Goal: Find specific page/section: Find specific page/section

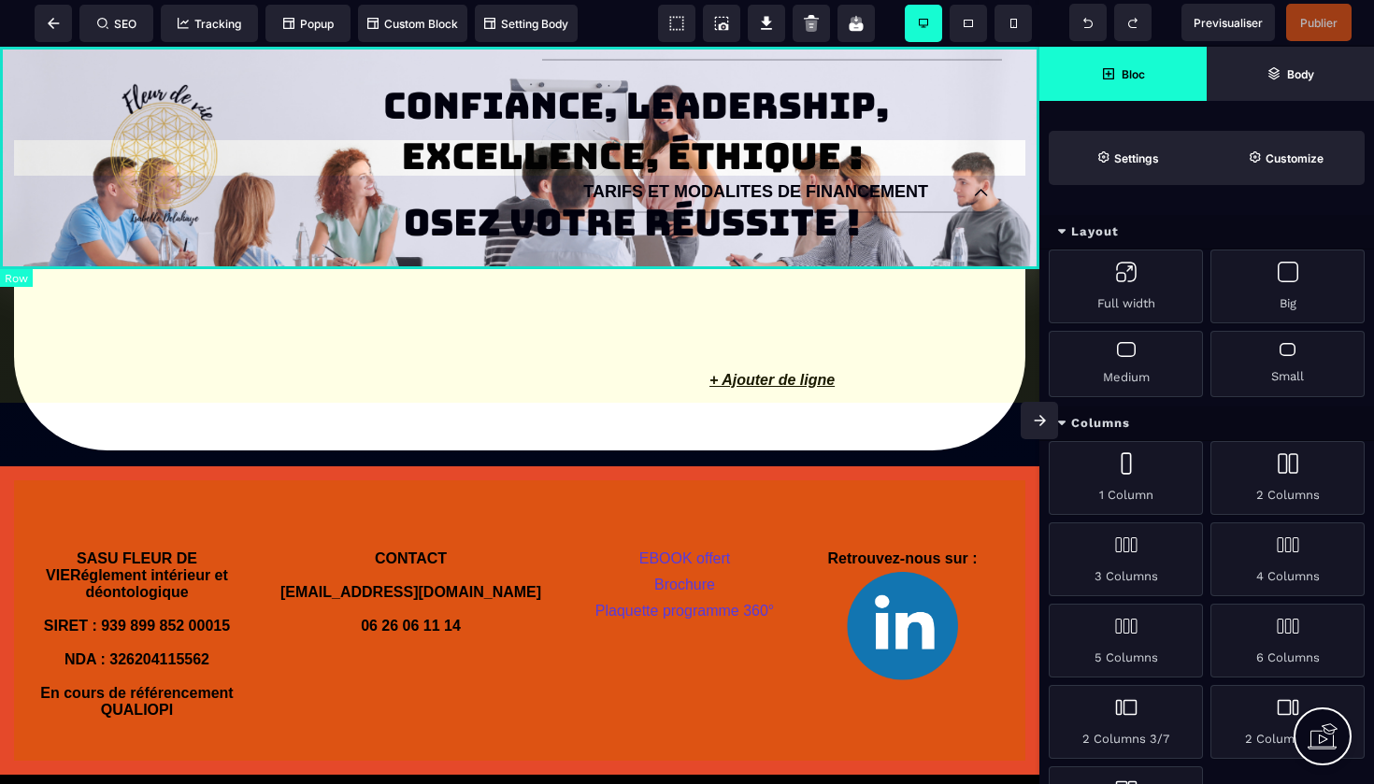
scroll to position [1792, 0]
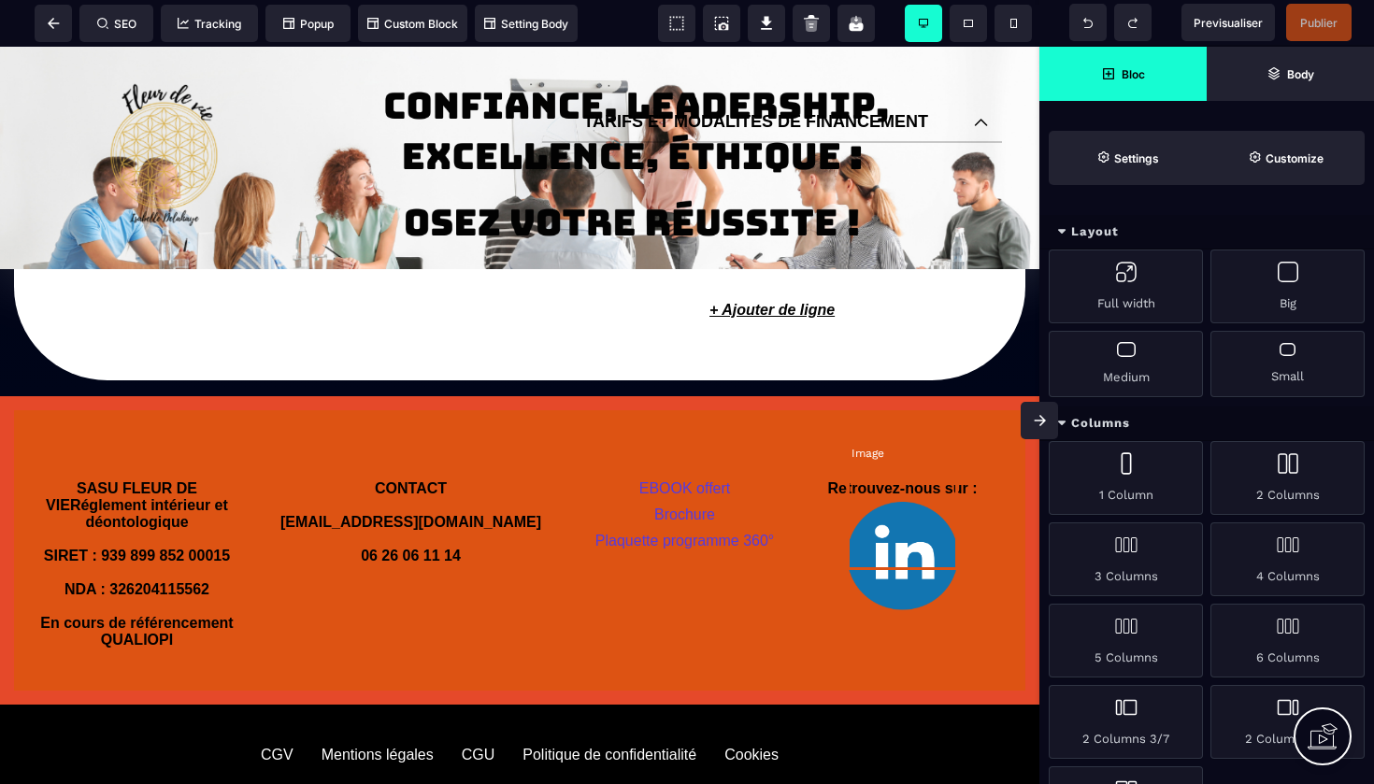
click at [907, 518] on img at bounding box center [902, 556] width 111 height 108
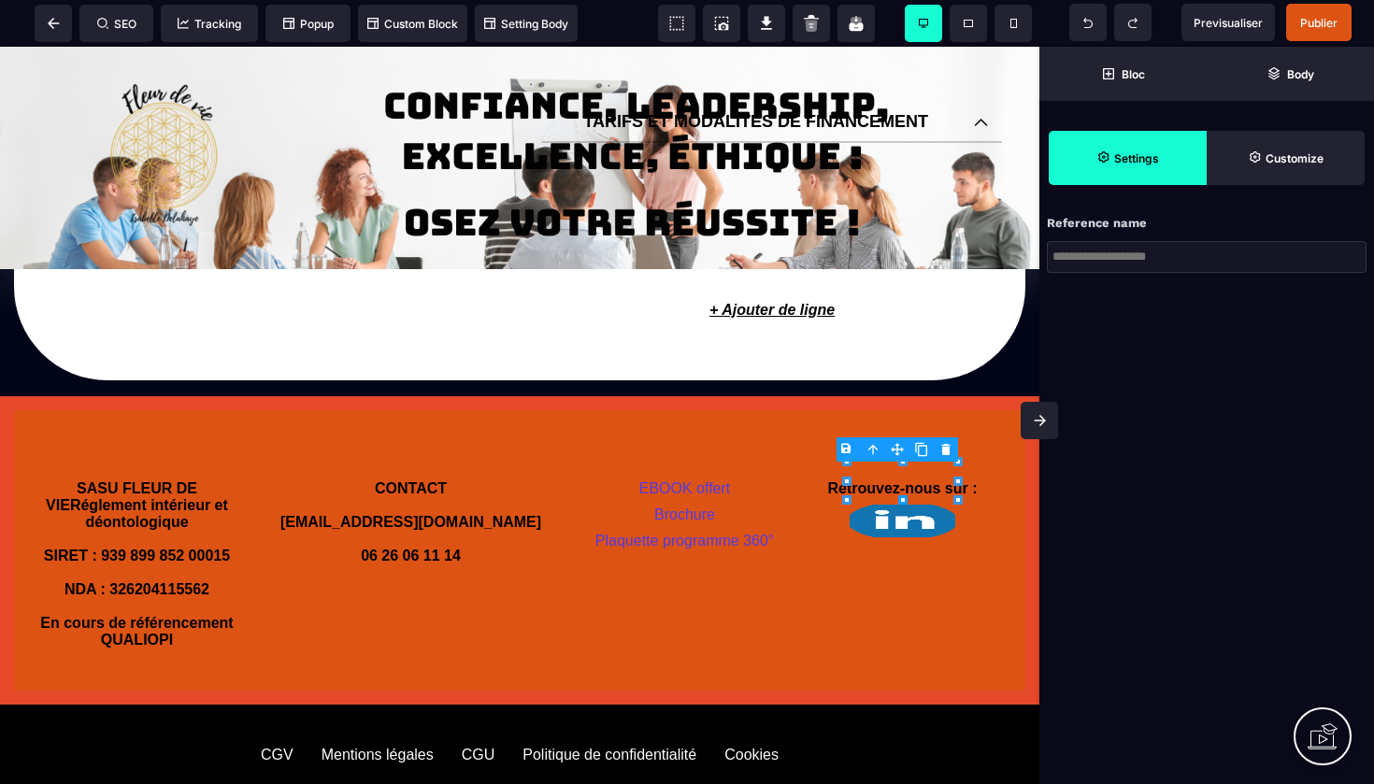
click at [896, 504] on div "B I U S A ******* Image" at bounding box center [519, 415] width 1039 height 737
click at [904, 502] on img at bounding box center [902, 521] width 111 height 38
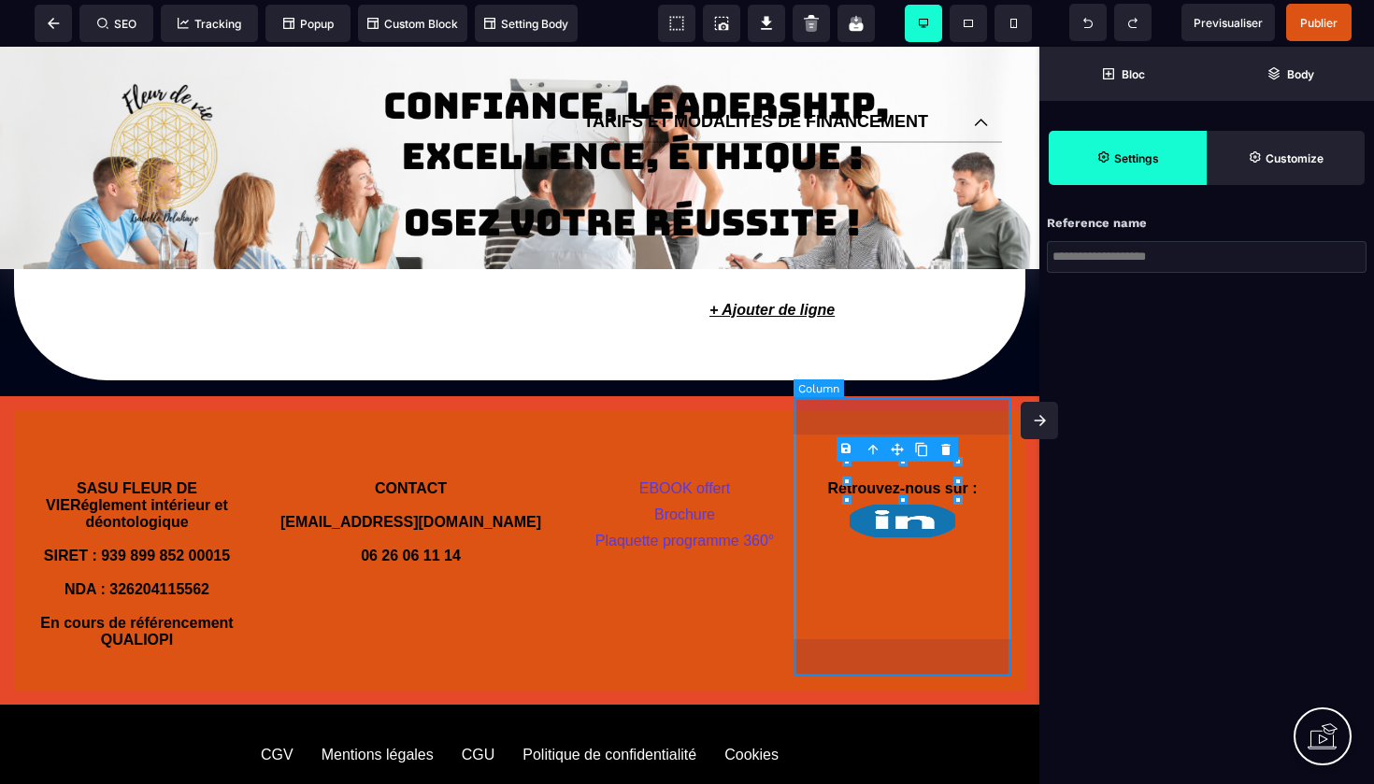
click at [889, 528] on div "Retrouvez-nous sur :" at bounding box center [903, 564] width 218 height 252
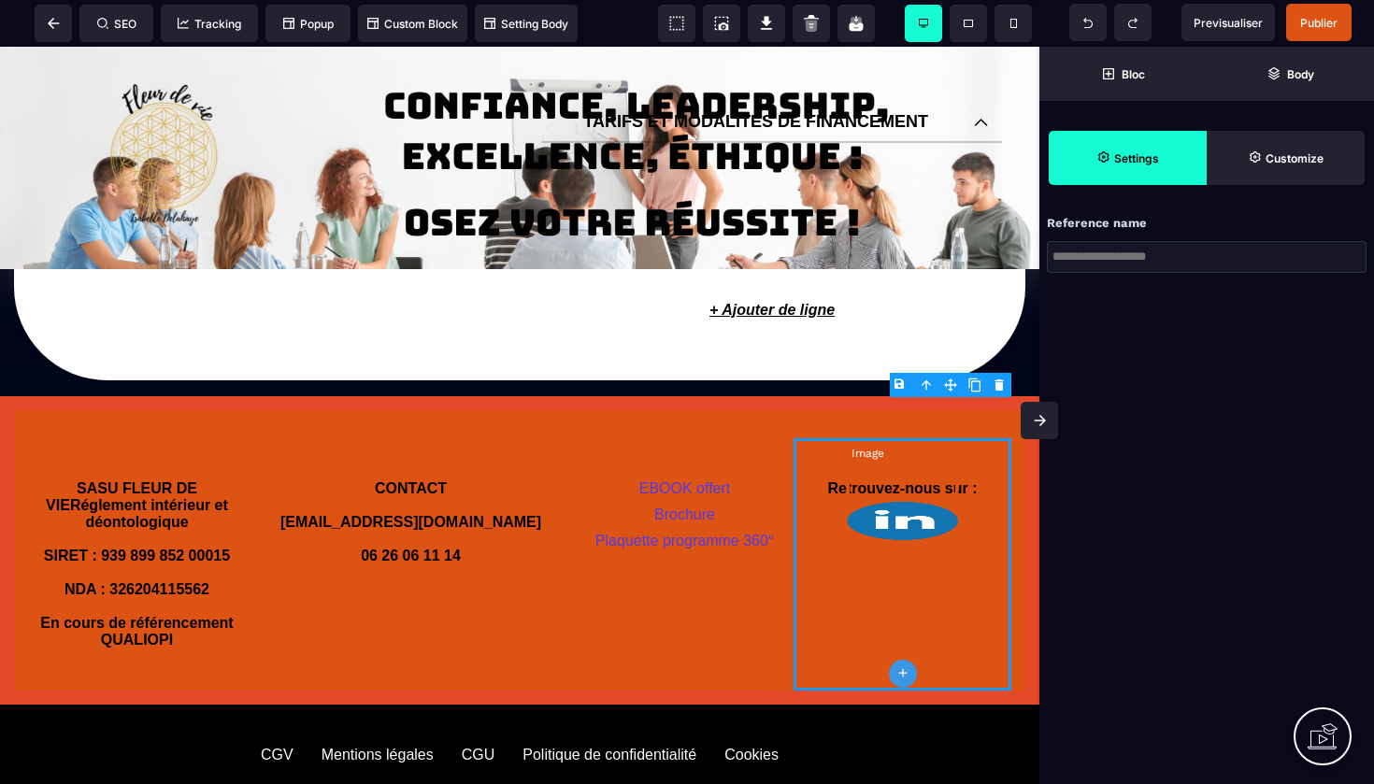
click at [871, 502] on img at bounding box center [902, 521] width 111 height 38
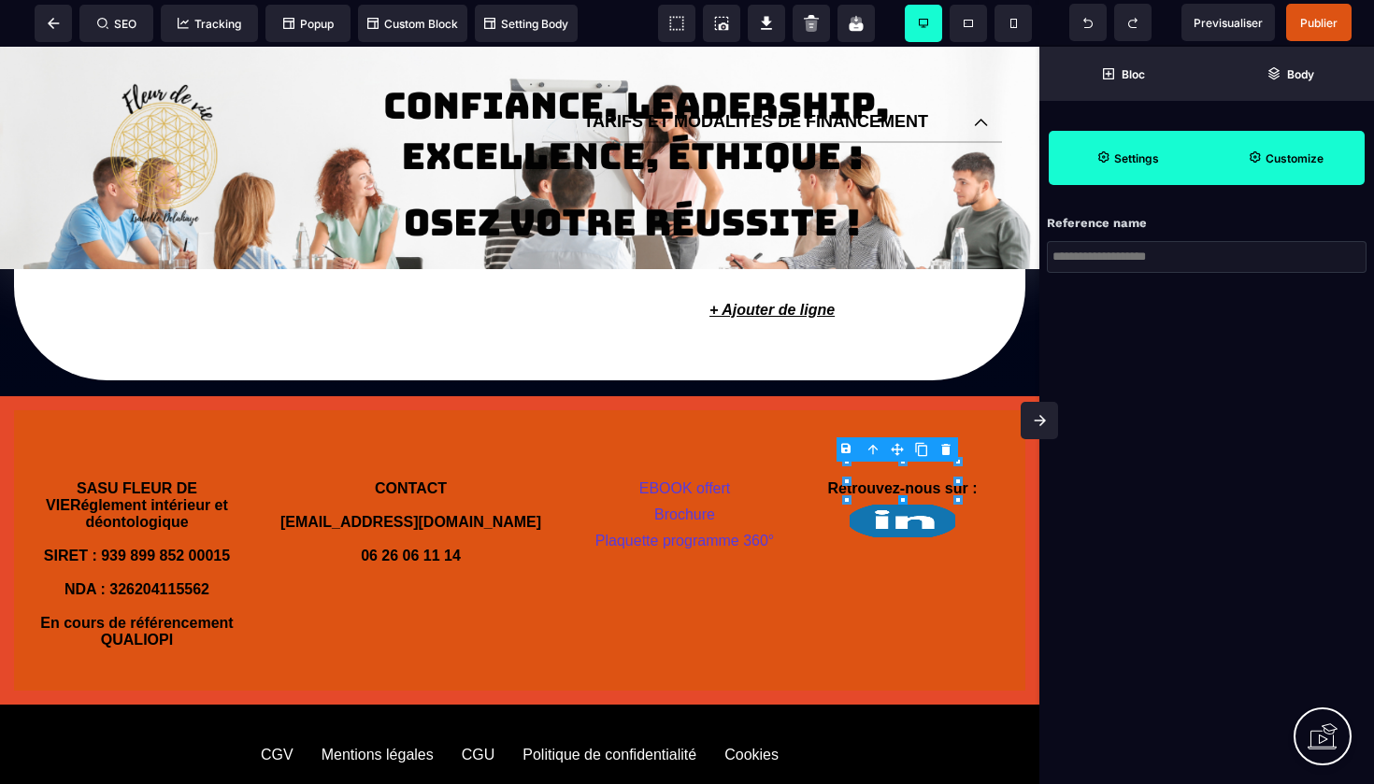
click at [1269, 155] on strong "Customize" at bounding box center [1295, 158] width 58 height 14
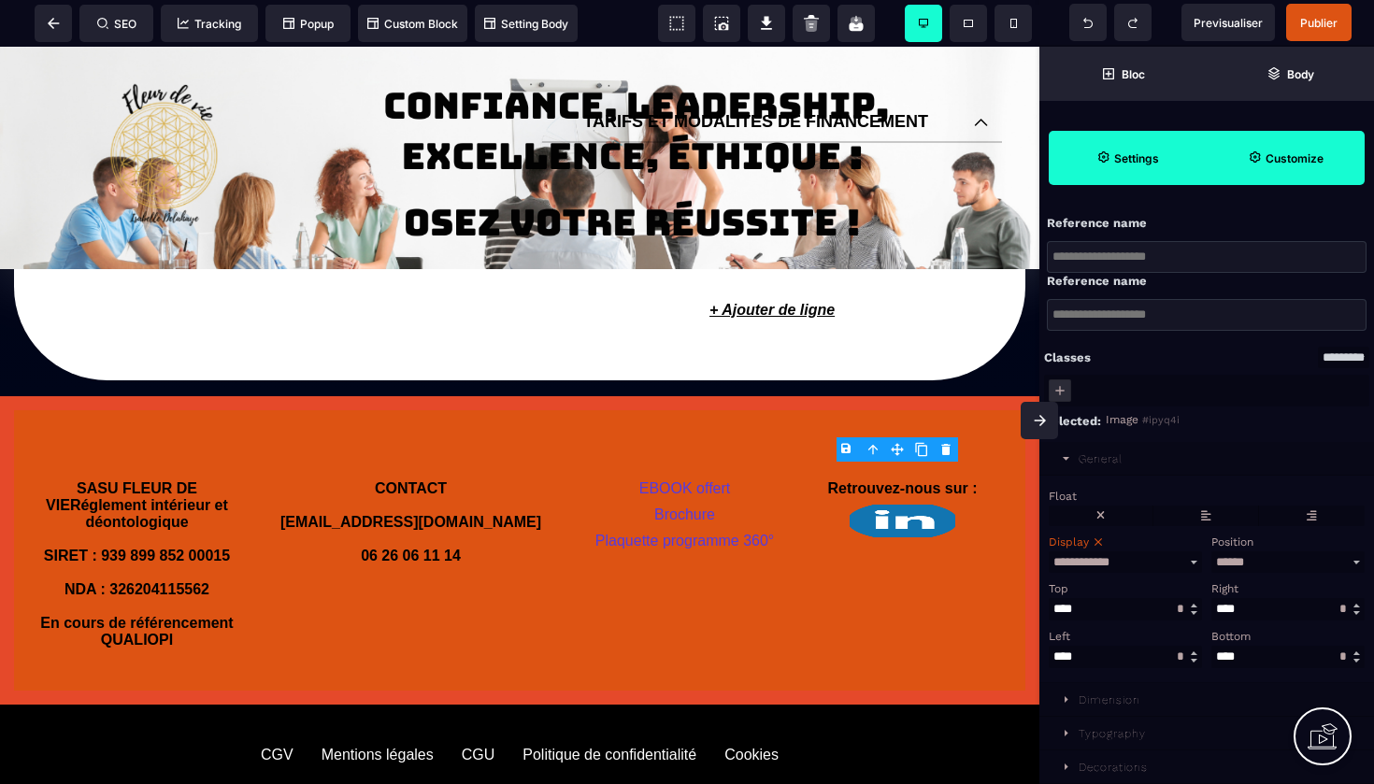
click at [1152, 155] on strong "Settings" at bounding box center [1136, 158] width 45 height 14
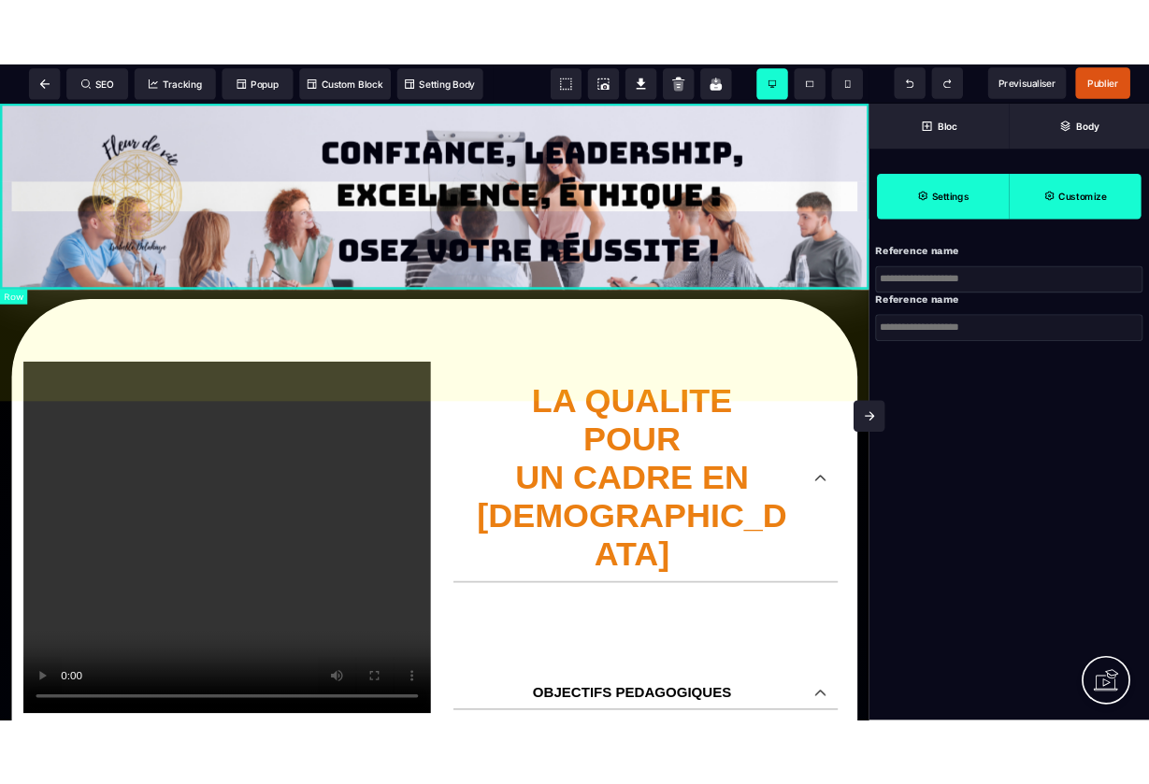
scroll to position [0, 0]
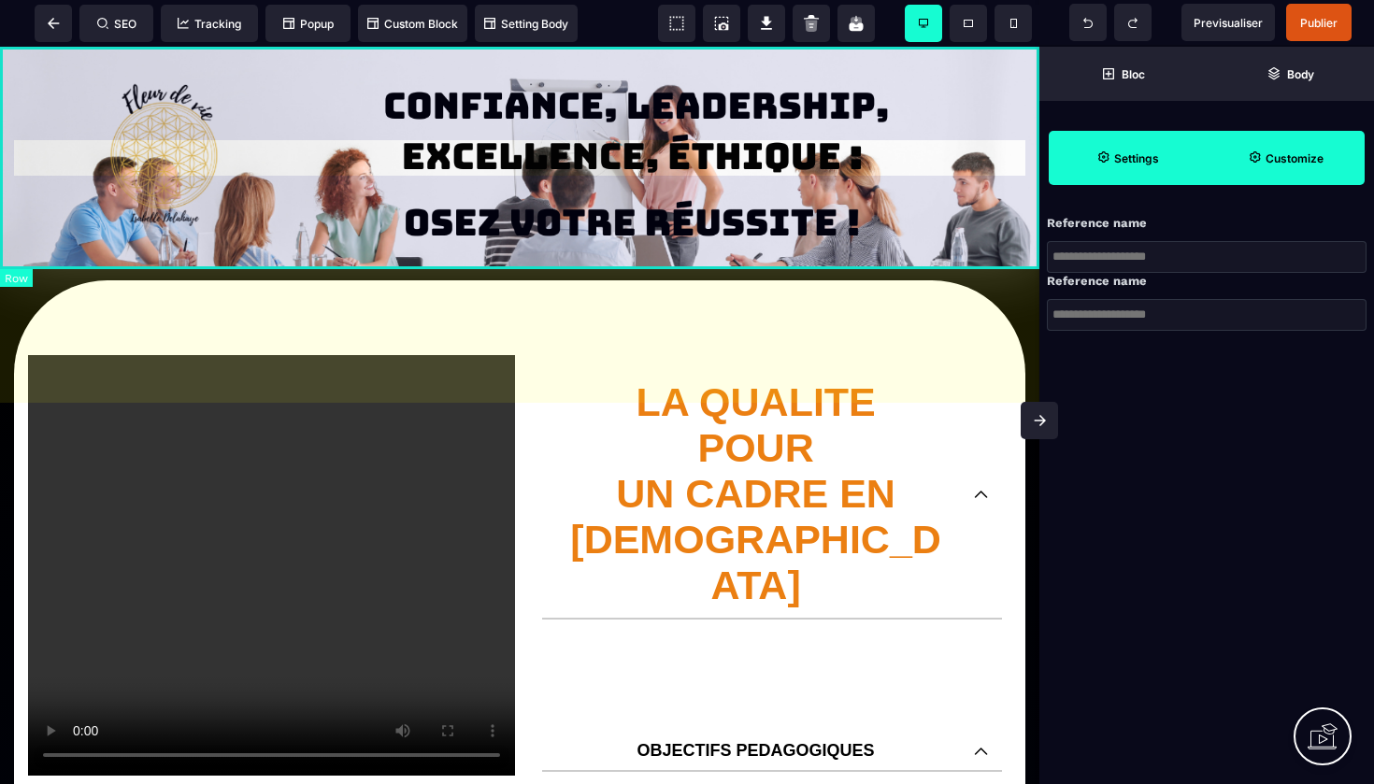
click at [717, 98] on div at bounding box center [519, 158] width 1039 height 222
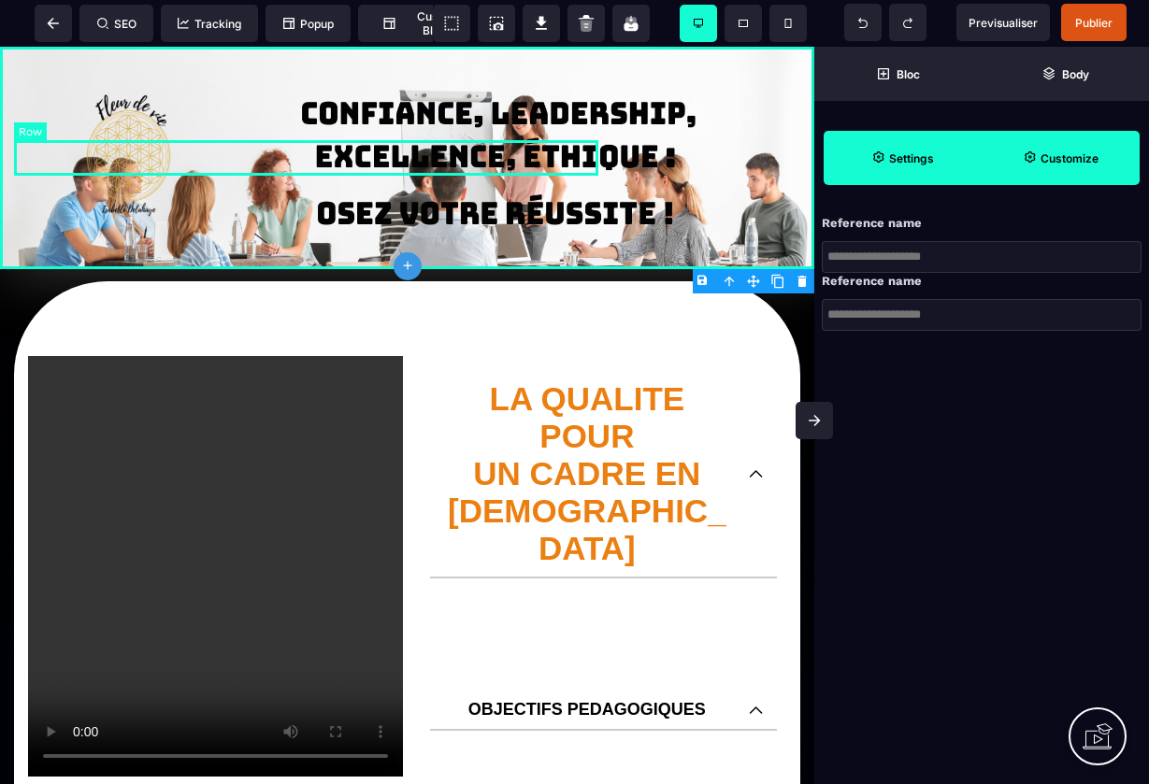
click at [582, 169] on div at bounding box center [306, 158] width 584 height 36
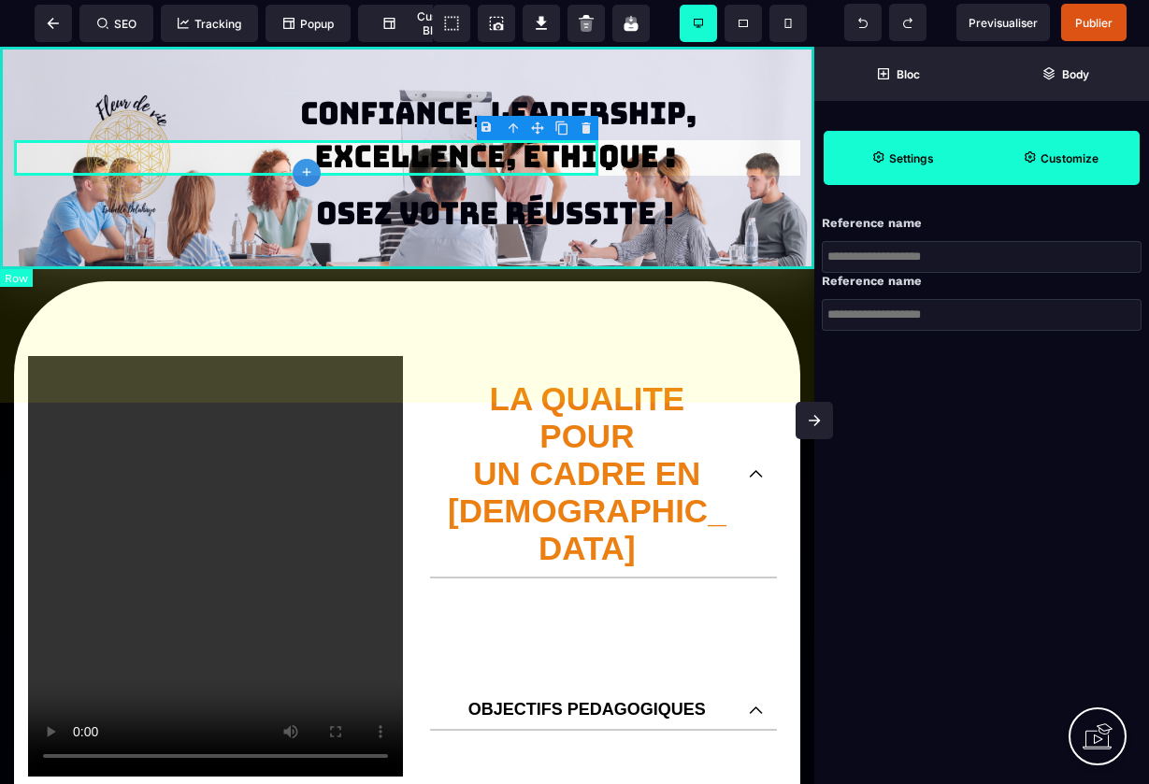
click at [611, 82] on div at bounding box center [407, 158] width 814 height 222
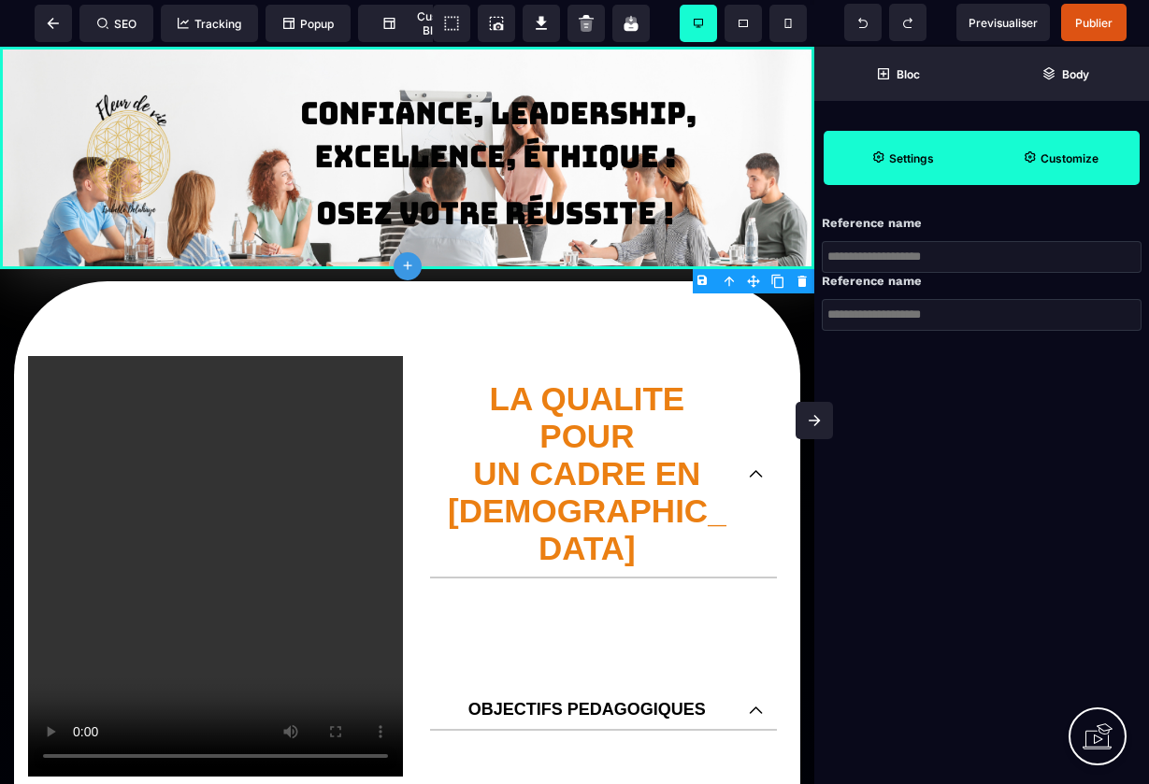
click at [908, 157] on strong "Settings" at bounding box center [911, 158] width 45 height 14
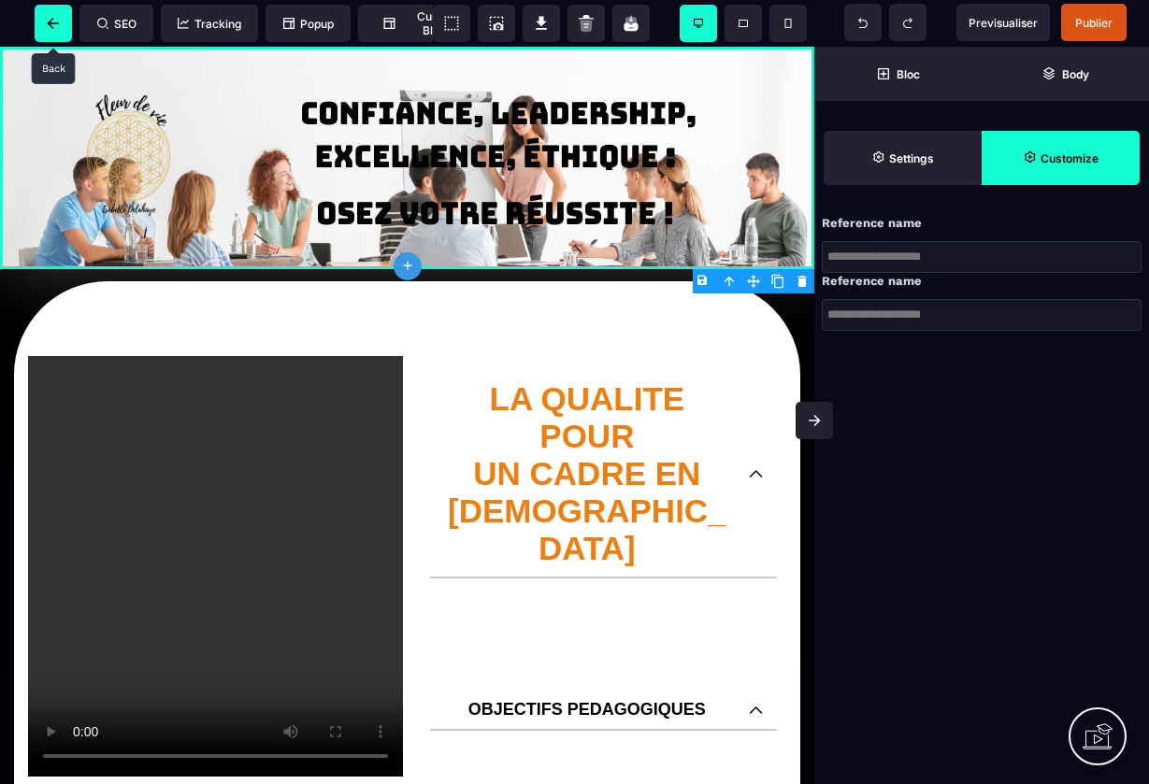
click at [47, 27] on icon at bounding box center [53, 23] width 19 height 11
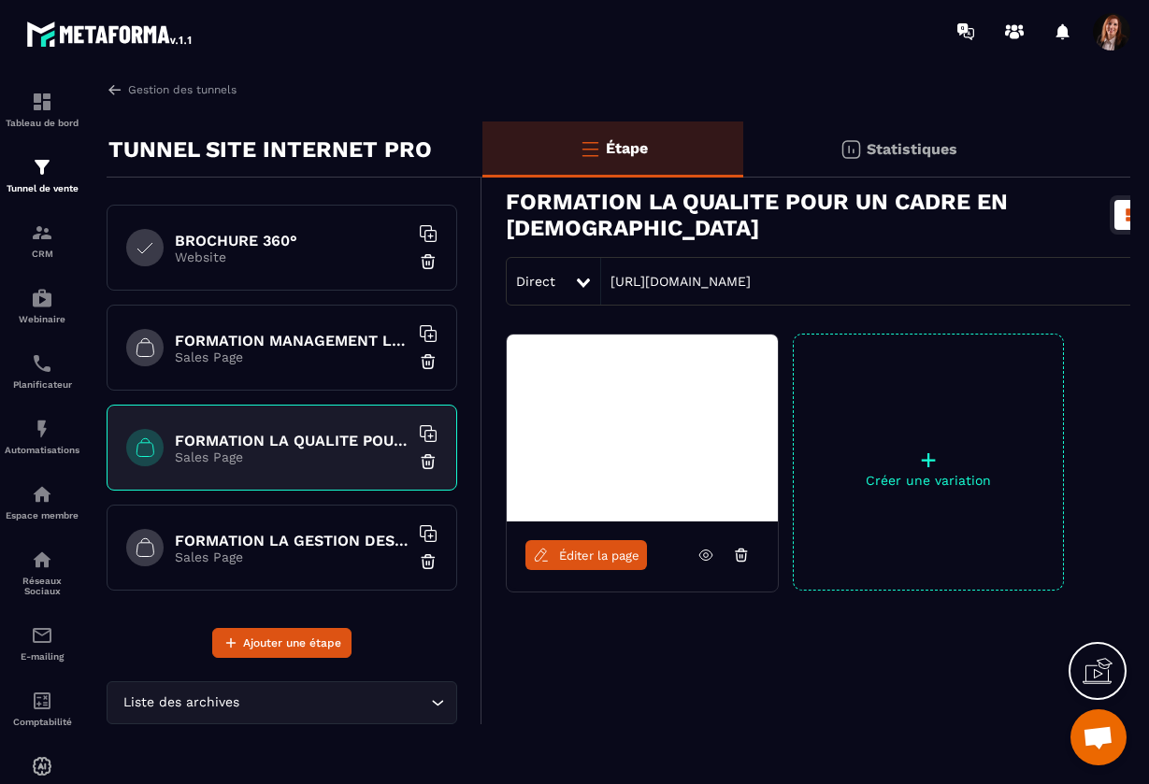
scroll to position [796, 0]
click at [599, 560] on span "Éditer la page" at bounding box center [599, 556] width 80 height 14
